Goal: Task Accomplishment & Management: Manage account settings

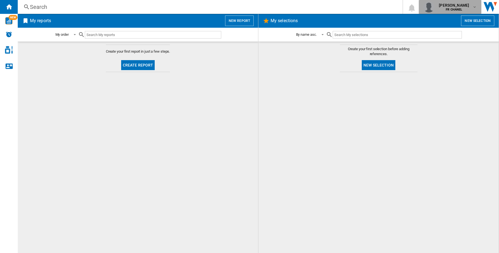
click at [465, 5] on span "[PERSON_NAME]" at bounding box center [454, 5] width 30 height 6
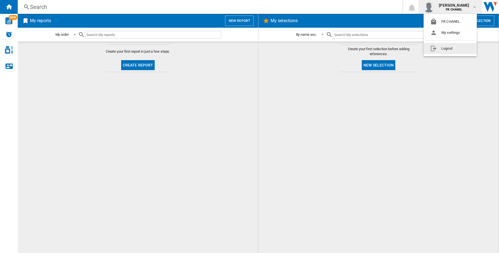
click at [452, 54] on button "Logout" at bounding box center [450, 48] width 53 height 11
